Goal: Task Accomplishment & Management: Manage account settings

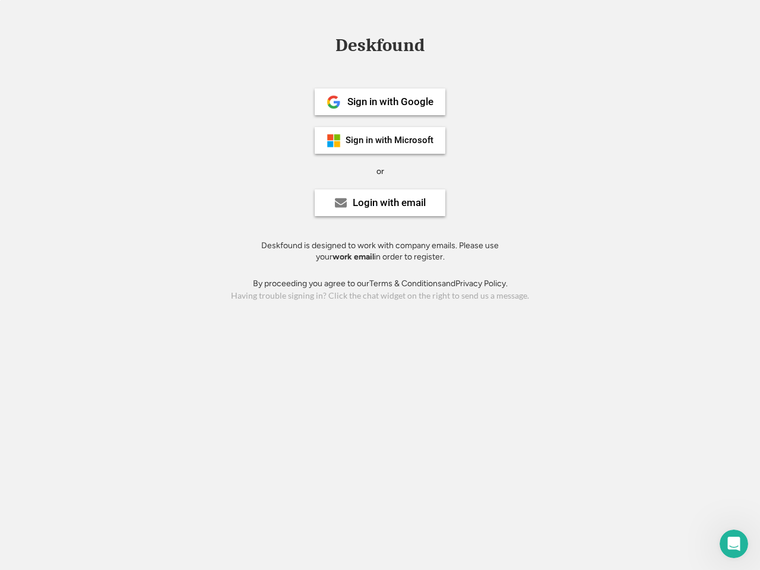
click at [380, 170] on div "or" at bounding box center [381, 172] width 8 height 12
click at [380, 48] on div "Deskfound" at bounding box center [380, 45] width 101 height 18
click at [325, 45] on div "Deskfound" at bounding box center [380, 47] width 760 height 23
click at [380, 48] on div "Deskfound" at bounding box center [380, 45] width 101 height 18
click at [380, 171] on div "or" at bounding box center [381, 172] width 8 height 12
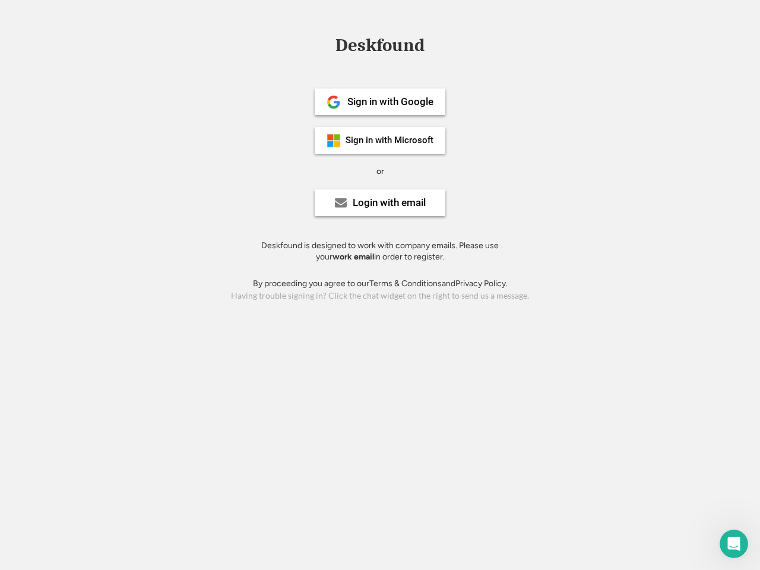
click at [380, 102] on div "Sign in with Google" at bounding box center [391, 102] width 86 height 10
click at [390, 102] on div "Sign in with Google" at bounding box center [391, 102] width 86 height 10
click at [334, 102] on img at bounding box center [334, 102] width 14 height 14
click at [380, 140] on div "Sign in with Microsoft" at bounding box center [390, 140] width 88 height 9
click at [390, 140] on div "Sign in with Microsoft" at bounding box center [390, 140] width 88 height 9
